Goal: Use online tool/utility: Utilize a website feature to perform a specific function

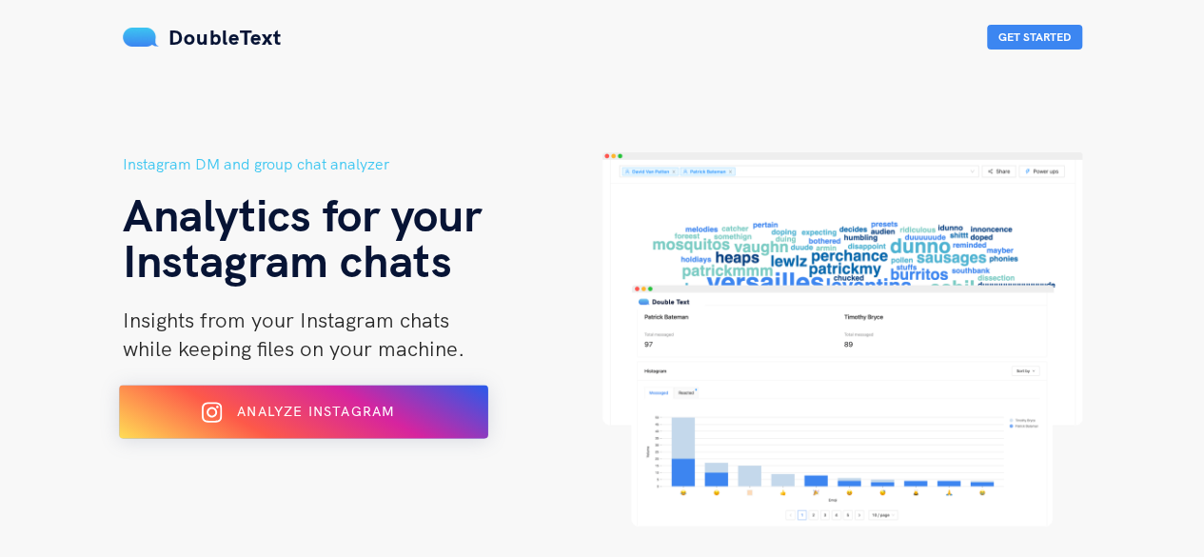
click at [382, 420] on span "Analyze Instagram" at bounding box center [315, 410] width 157 height 17
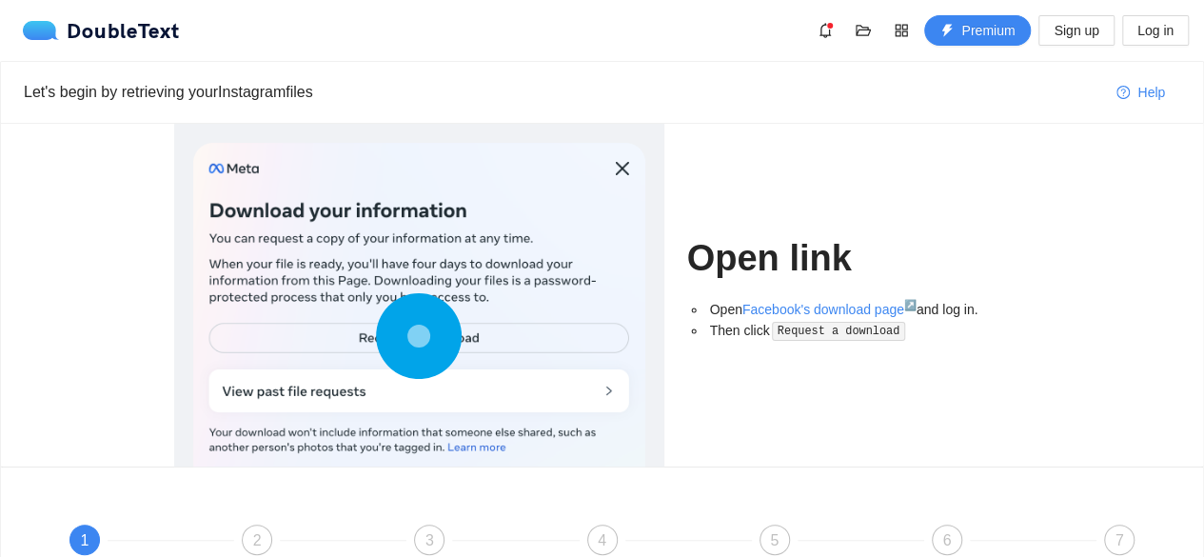
scroll to position [241, 0]
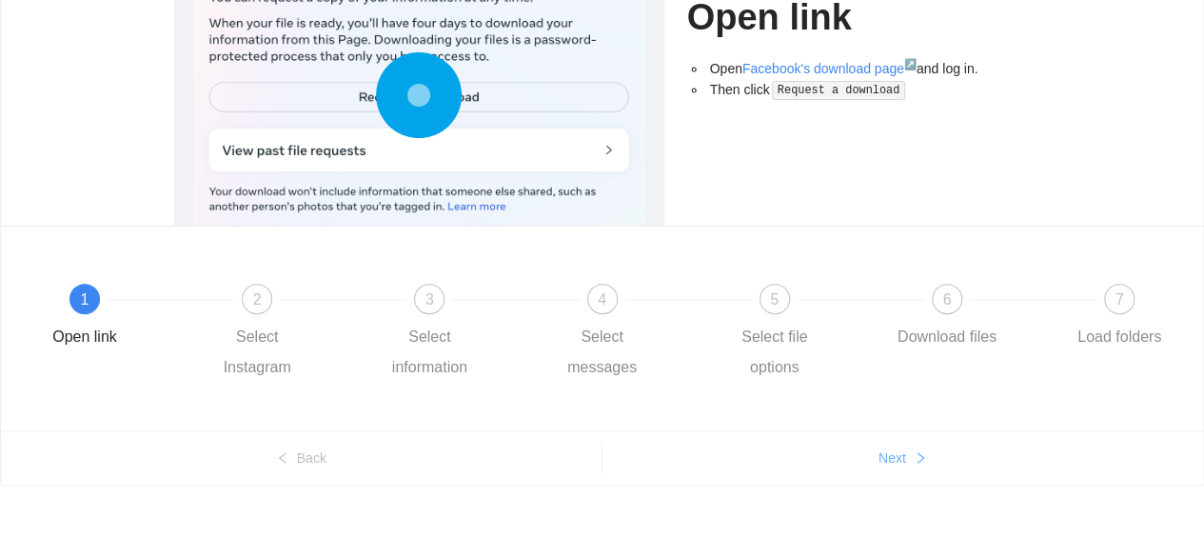
click at [896, 450] on span "Next" at bounding box center [892, 457] width 28 height 21
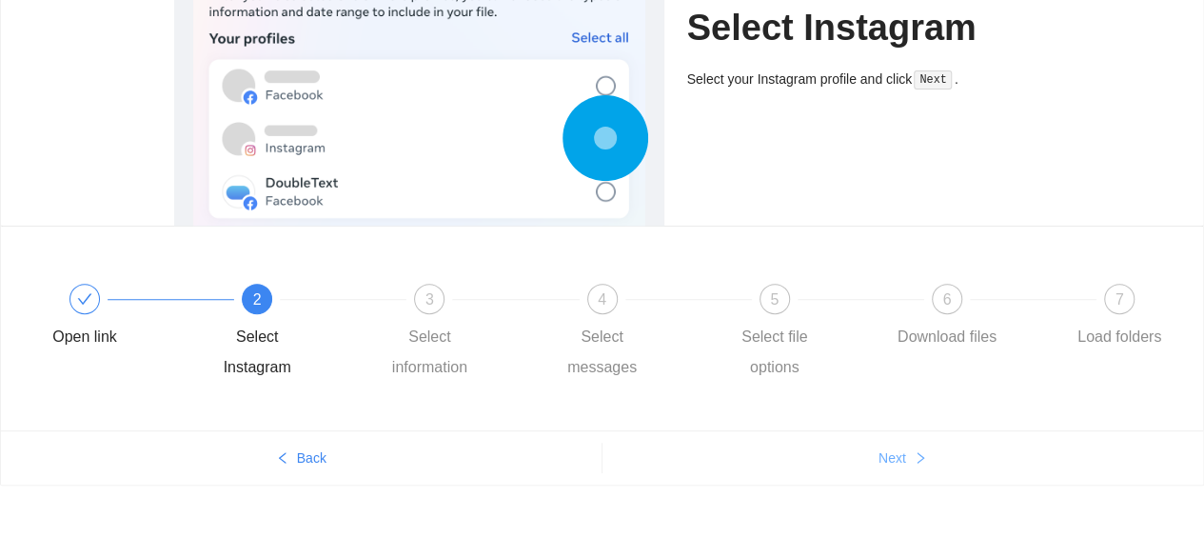
click at [896, 450] on span "Next" at bounding box center [892, 457] width 28 height 21
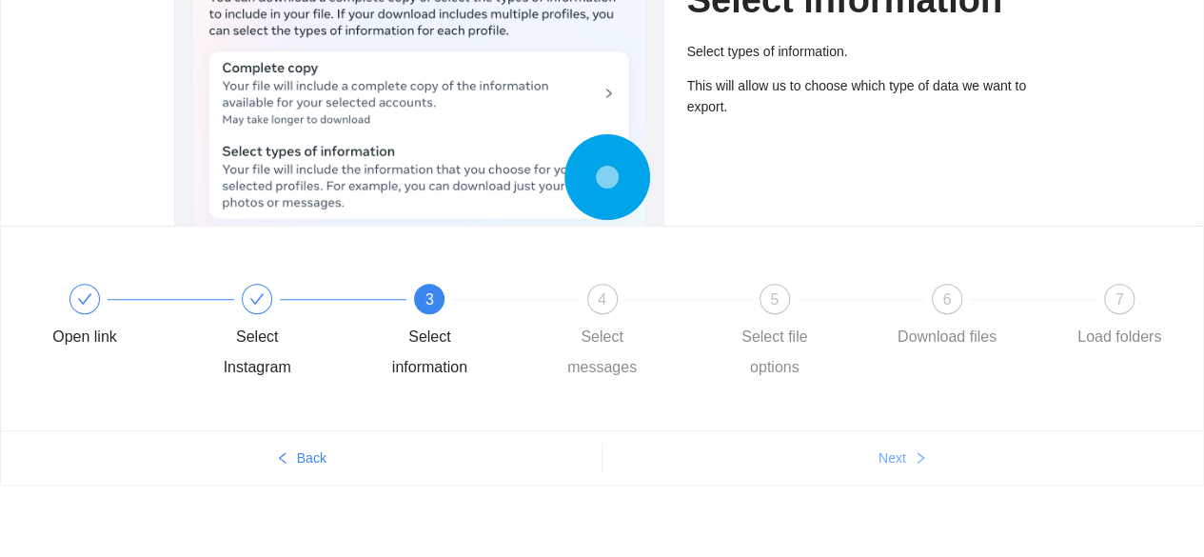
click at [896, 450] on span "Next" at bounding box center [892, 457] width 28 height 21
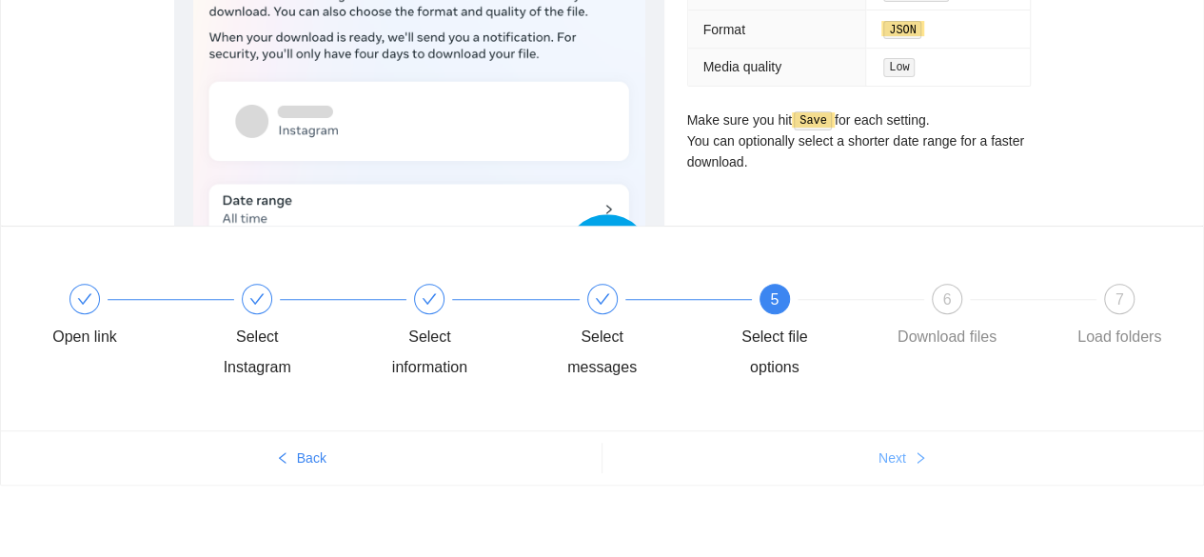
click at [896, 450] on span "Next" at bounding box center [892, 457] width 28 height 21
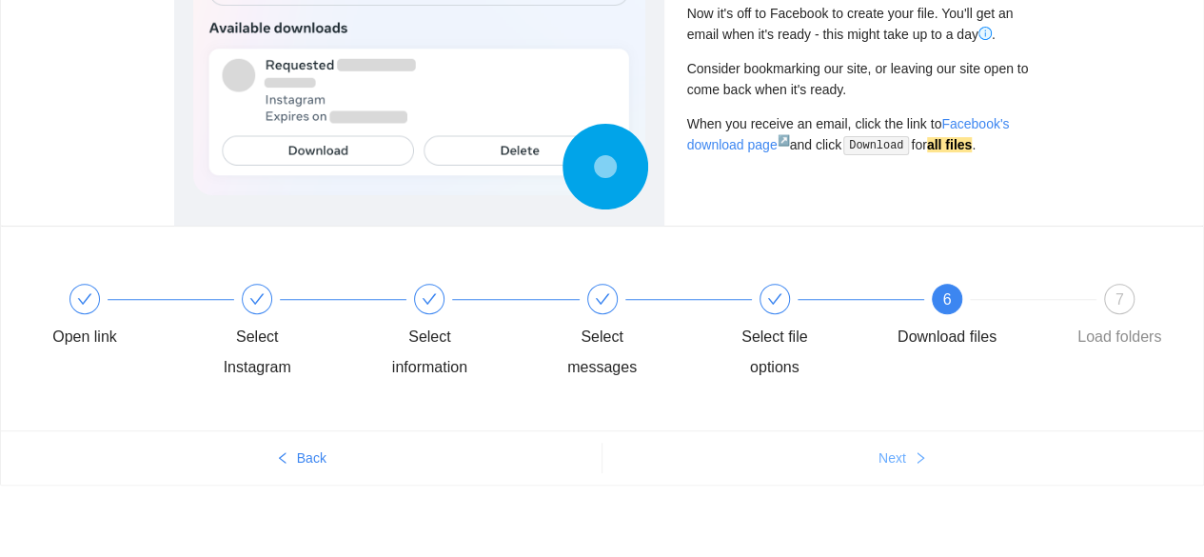
click at [896, 450] on span "Next" at bounding box center [892, 457] width 28 height 21
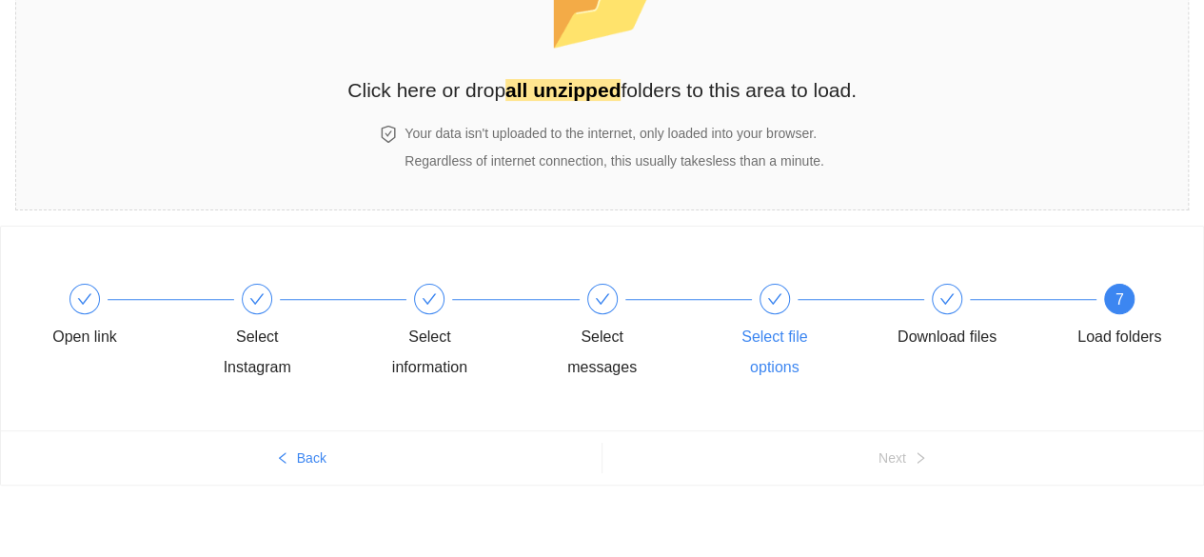
scroll to position [0, 0]
